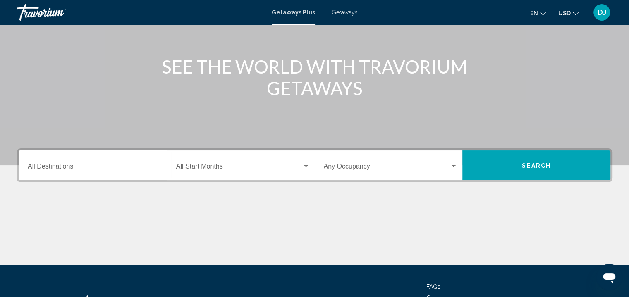
click at [123, 162] on div "Destination All Destinations" at bounding box center [95, 166] width 134 height 26
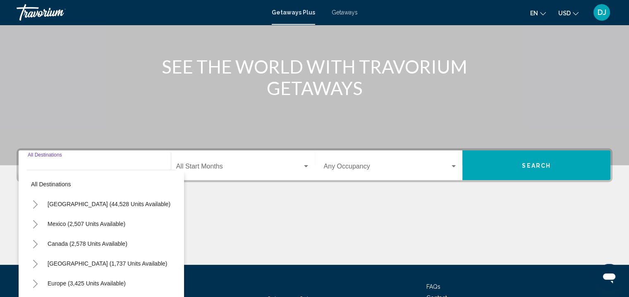
scroll to position [151, 0]
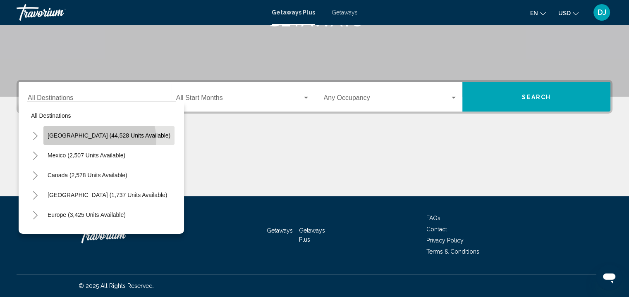
click at [99, 140] on button "[GEOGRAPHIC_DATA] (44,528 units available)" at bounding box center [108, 135] width 131 height 19
type input "**********"
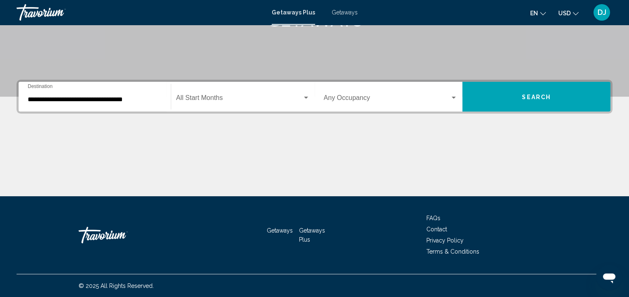
click at [212, 105] on div "Start Month All Start Months" at bounding box center [243, 97] width 134 height 26
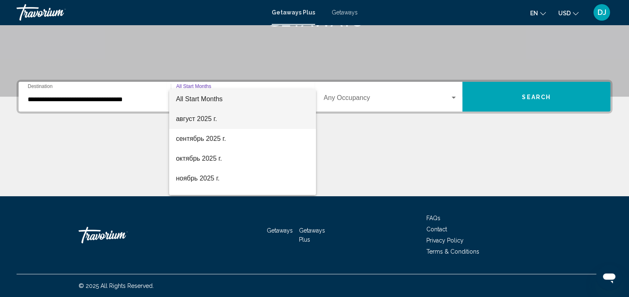
click at [212, 117] on span "август 2025 г." at bounding box center [243, 119] width 134 height 20
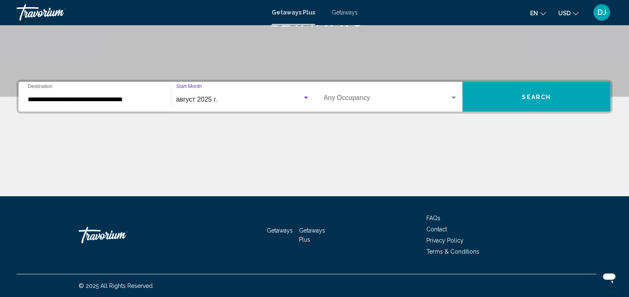
click at [363, 105] on div "Occupancy Any Occupancy" at bounding box center [391, 97] width 134 height 26
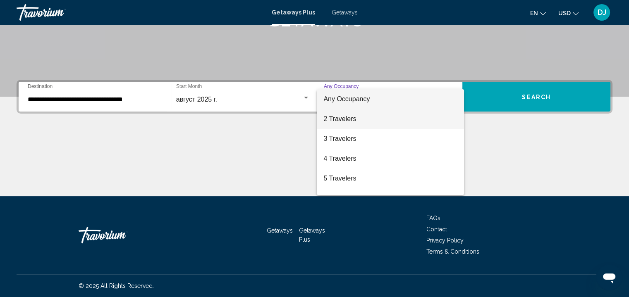
click at [356, 115] on span "2 Travelers" at bounding box center [390, 119] width 134 height 20
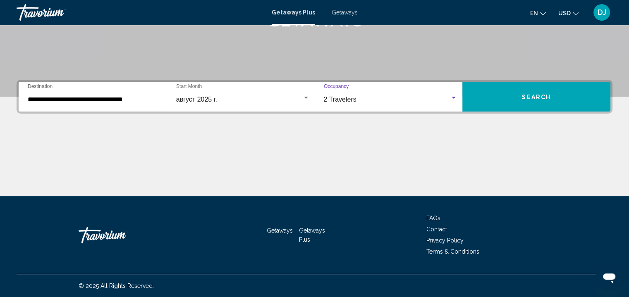
click at [510, 90] on button "Search" at bounding box center [536, 97] width 148 height 30
